Goal: Navigation & Orientation: Find specific page/section

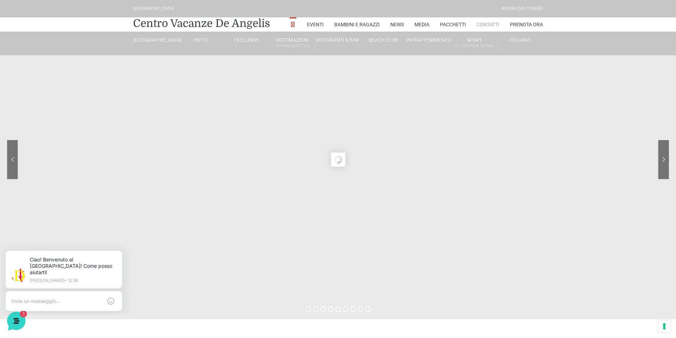
click at [488, 24] on link "Contatti" at bounding box center [488, 24] width 23 height 14
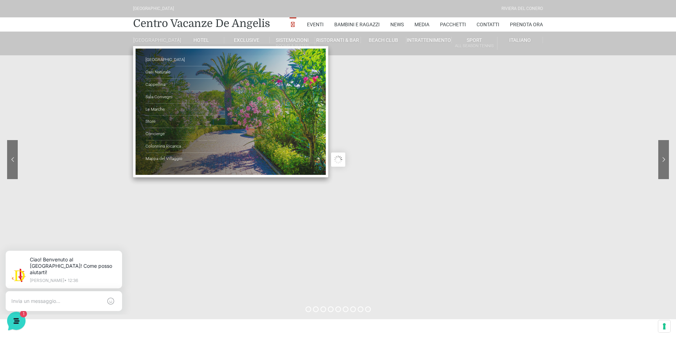
click at [158, 43] on link "[GEOGRAPHIC_DATA]" at bounding box center [155, 40] width 45 height 6
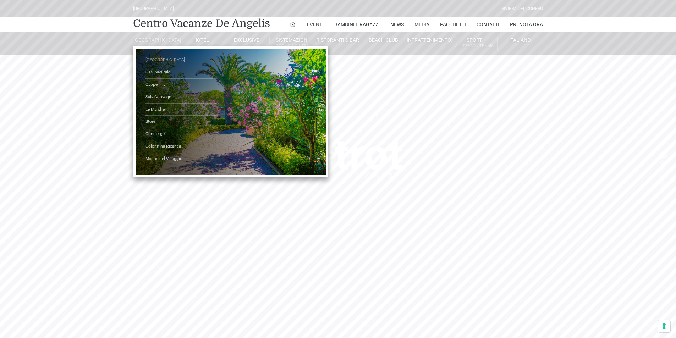
click at [160, 65] on link "[GEOGRAPHIC_DATA]" at bounding box center [181, 60] width 71 height 12
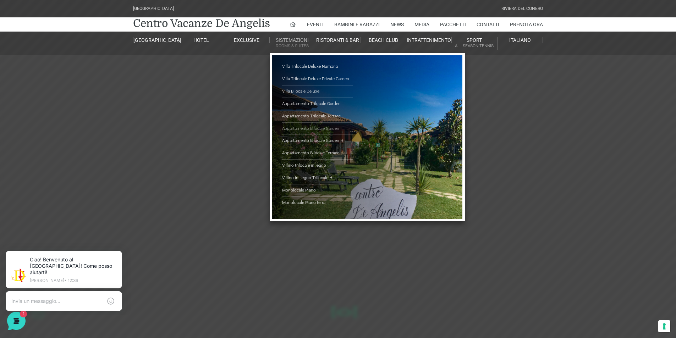
click at [318, 128] on link "Appartamento Bilocale Garden" at bounding box center [317, 129] width 71 height 12
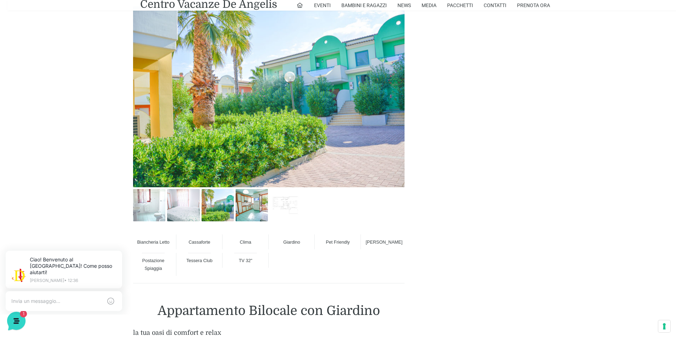
scroll to position [319, 0]
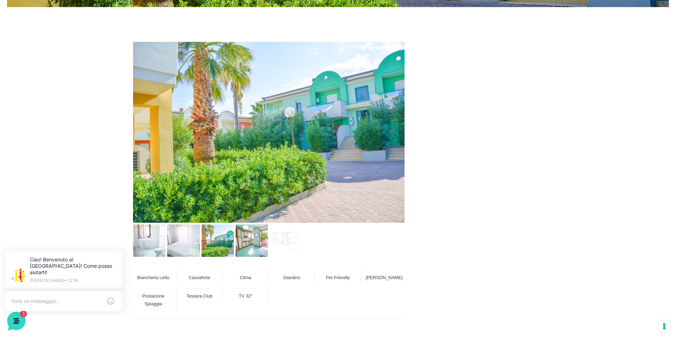
click at [339, 160] on img at bounding box center [268, 132] width 271 height 181
click at [174, 250] on img at bounding box center [183, 241] width 32 height 32
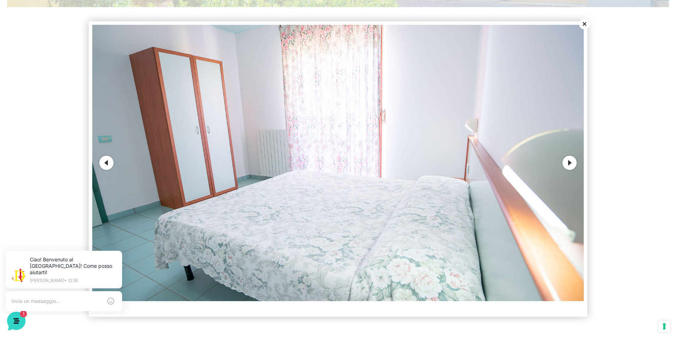
click at [567, 162] on button "Next" at bounding box center [570, 163] width 14 height 14
